Goal: Transaction & Acquisition: Purchase product/service

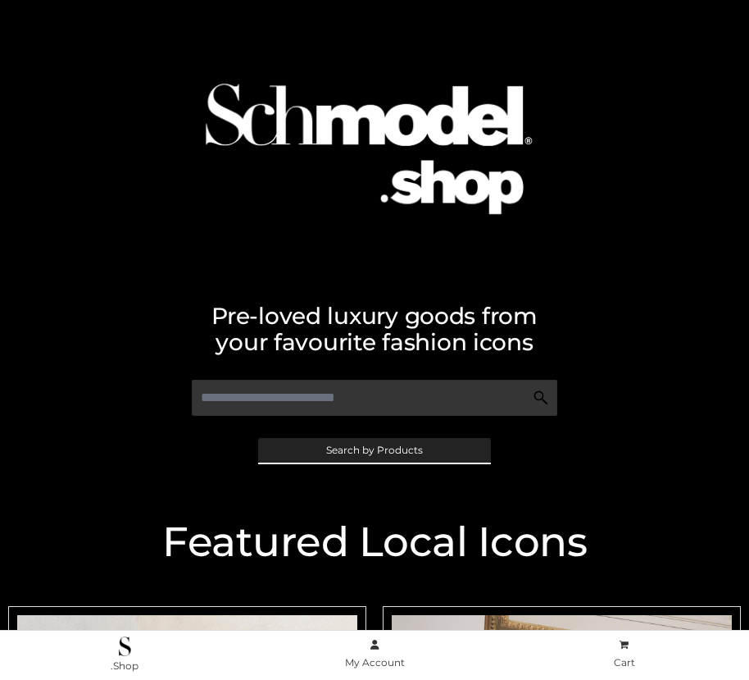
click at [374, 449] on span "Search by Products" at bounding box center [374, 450] width 97 height 10
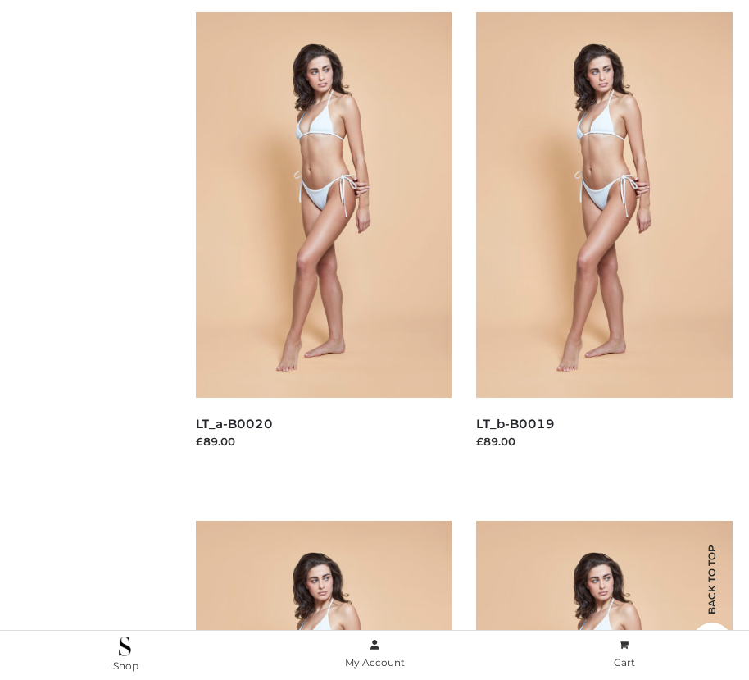
scroll to position [235, 0]
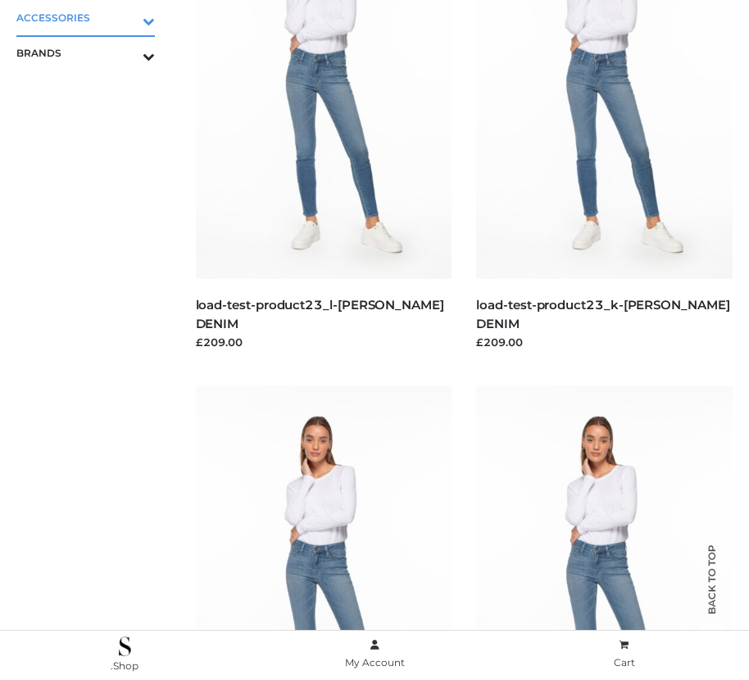
click at [125, 17] on icon "Toggle Submenu" at bounding box center [63, 20] width 184 height 19
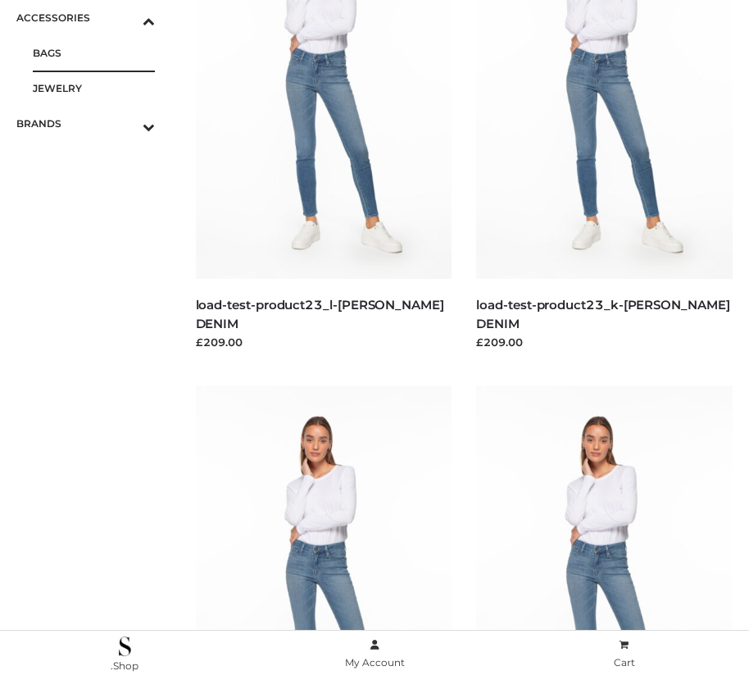
click at [93, 52] on span "BAGS" at bounding box center [94, 52] width 122 height 19
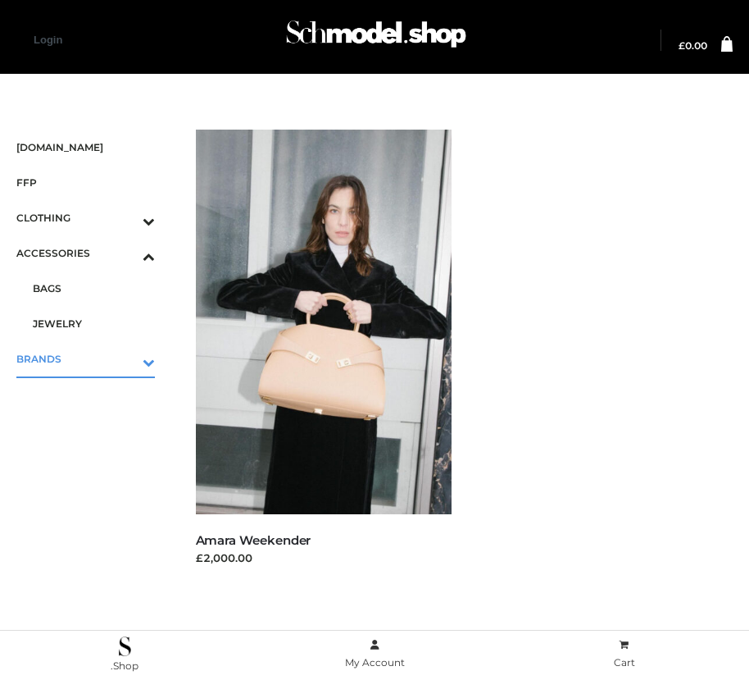
click at [125, 358] on icon "Toggle Submenu" at bounding box center [63, 362] width 184 height 19
click at [93, 358] on span "PARKERSMITH" at bounding box center [94, 358] width 122 height 19
